Goal: Find specific page/section: Find specific page/section

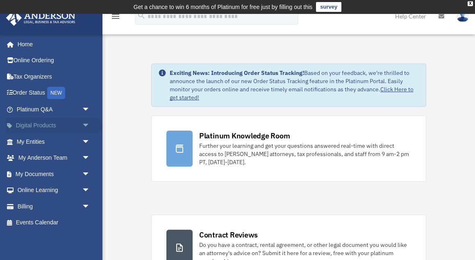
click at [84, 129] on span "arrow_drop_down" at bounding box center [90, 126] width 16 height 17
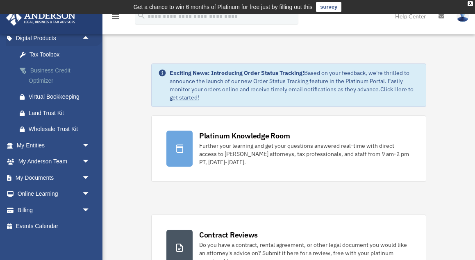
scroll to position [91, 0]
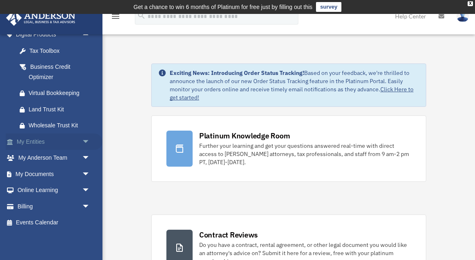
click at [85, 142] on span "arrow_drop_down" at bounding box center [90, 142] width 16 height 17
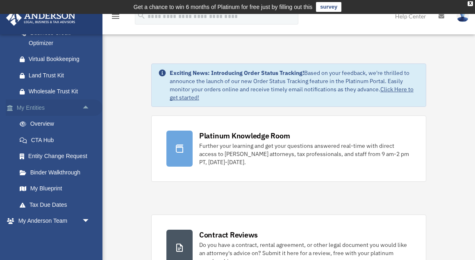
scroll to position [147, 0]
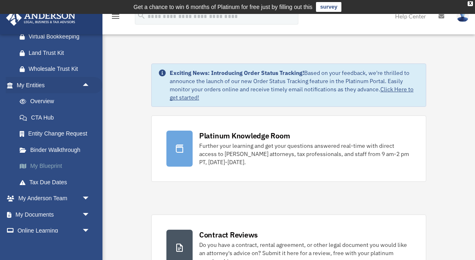
click at [48, 167] on link "My Blueprint" at bounding box center [56, 166] width 91 height 16
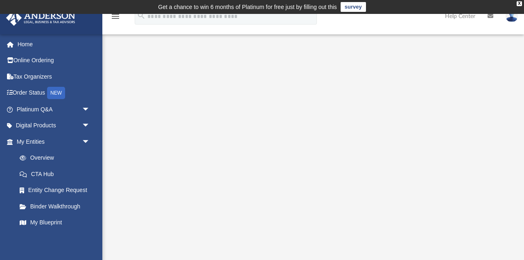
click at [115, 18] on icon "menu" at bounding box center [116, 16] width 10 height 10
